Goal: Task Accomplishment & Management: Use online tool/utility

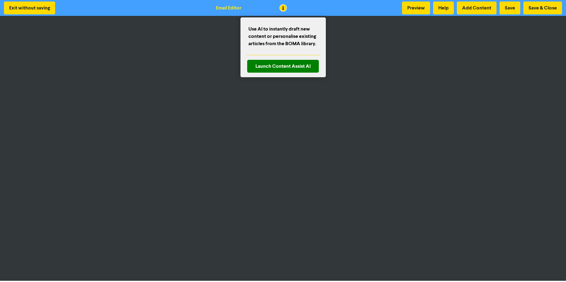
click at [280, 3] on div at bounding box center [283, 141] width 566 height 282
click at [283, 5] on div at bounding box center [283, 141] width 566 height 282
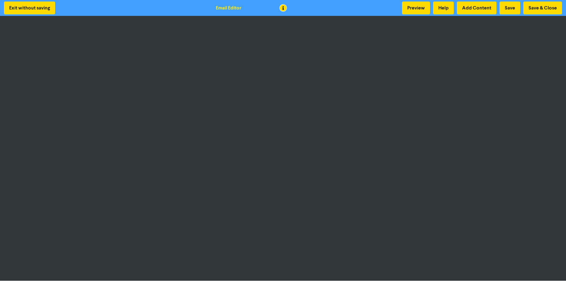
click at [283, 5] on div at bounding box center [283, 141] width 566 height 282
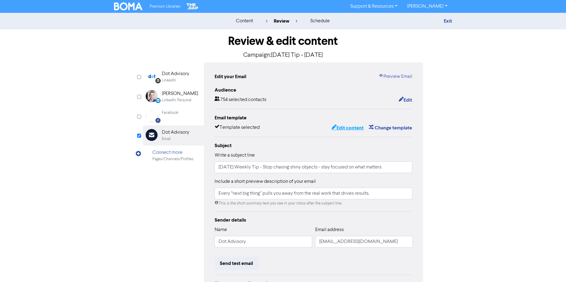
click at [345, 130] on button "Edit content" at bounding box center [347, 128] width 33 height 8
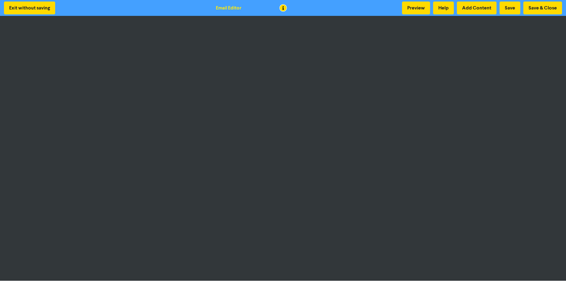
click at [118, 8] on div "Exit without saving Email Editor Preview Help Add Content Save Save & Close" at bounding box center [283, 8] width 566 height 16
click at [328, 7] on div at bounding box center [283, 141] width 566 height 282
click at [546, 6] on button "Save & Close" at bounding box center [542, 8] width 39 height 13
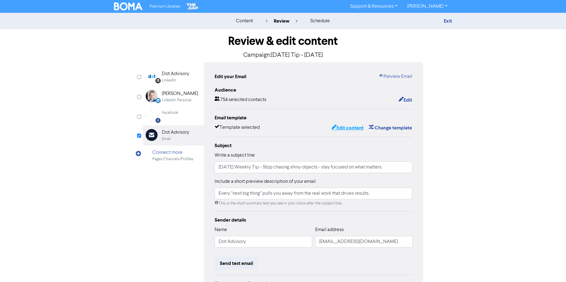
click at [346, 128] on button "Edit content" at bounding box center [347, 128] width 33 height 8
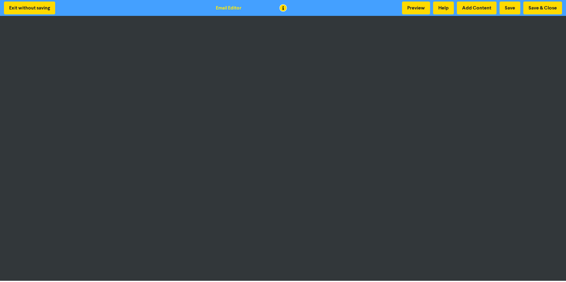
click at [546, 1] on div "Exit without saving Email Editor Preview Help Add Content Save Save & Close" at bounding box center [283, 8] width 566 height 16
click at [545, 7] on button "Save & Close" at bounding box center [542, 8] width 39 height 13
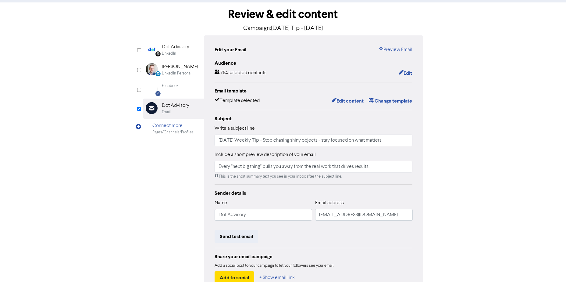
scroll to position [68, 0]
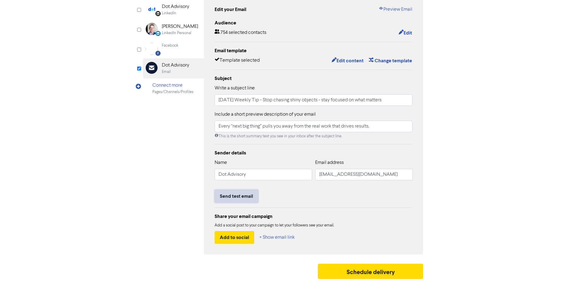
click at [250, 196] on button "Send test email" at bounding box center [237, 196] width 44 height 13
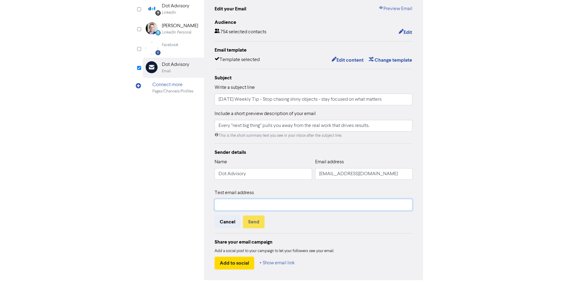
click at [260, 203] on input "text" at bounding box center [314, 205] width 198 height 12
type input "[PERSON_NAME][EMAIL_ADDRESS][DOMAIN_NAME]"
click at [253, 221] on button "Send" at bounding box center [254, 221] width 22 height 13
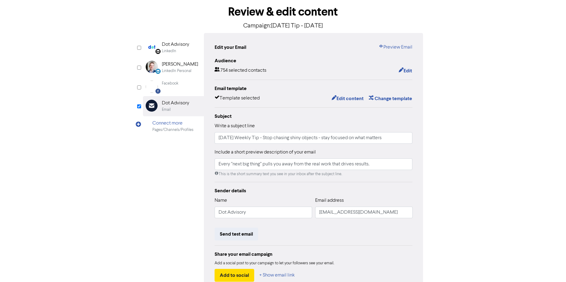
scroll to position [0, 0]
